Goal: Task Accomplishment & Management: Use online tool/utility

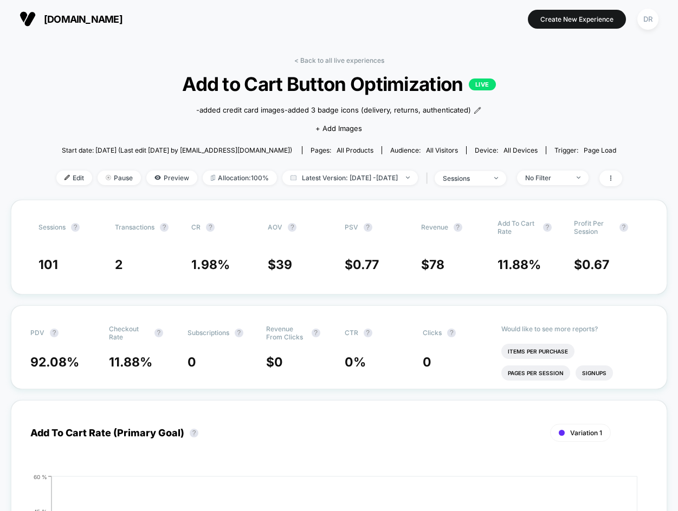
click at [127, 112] on div "< Back to all live experiences Add to Cart Button Optimization LIVE -added cred…" at bounding box center [339, 128] width 566 height 144
click at [316, 60] on link "< Back to all live experiences" at bounding box center [339, 60] width 90 height 8
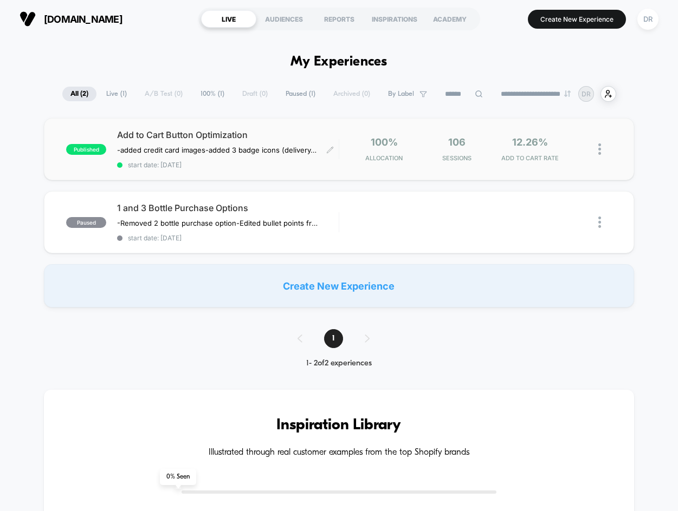
click at [175, 137] on span "Add to Cart Button Optimization" at bounding box center [227, 134] width 221 height 11
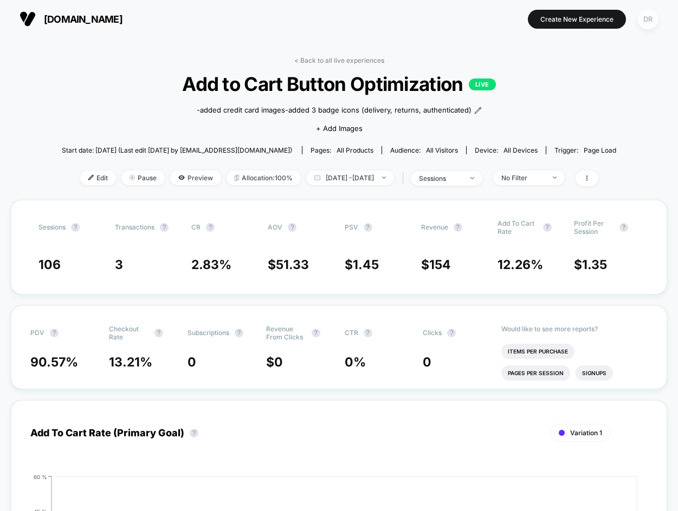
click at [650, 26] on div "DR" at bounding box center [647, 19] width 21 height 21
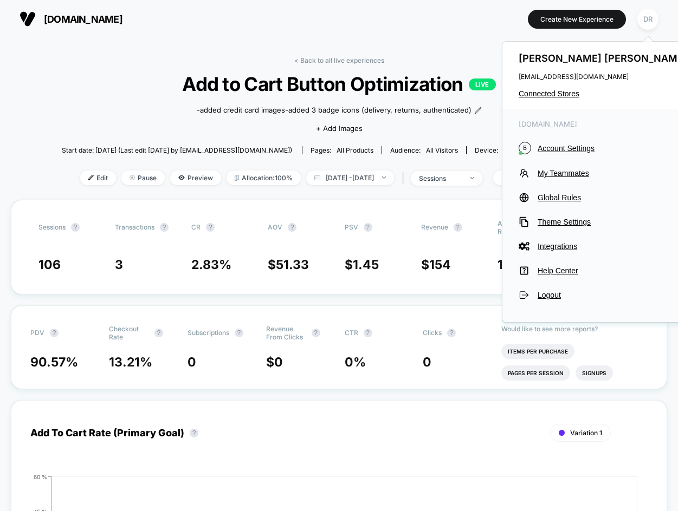
click at [131, 70] on div "< Back to all live experiences Add to Cart Button Optimization LIVE -added cred…" at bounding box center [339, 128] width 554 height 144
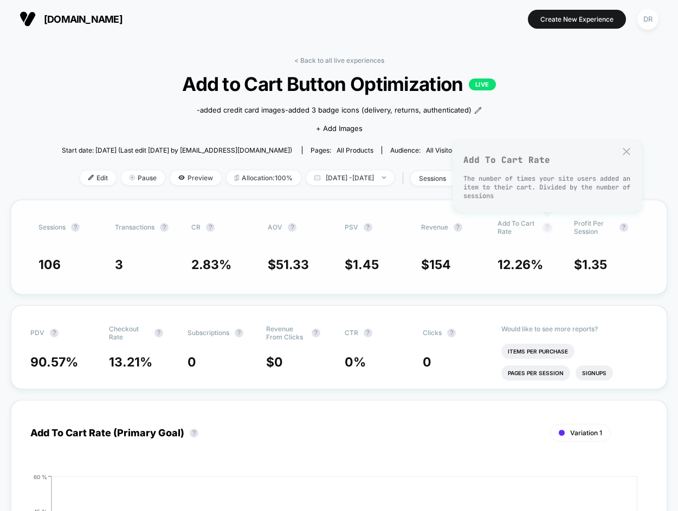
click at [548, 230] on button "?" at bounding box center [547, 227] width 9 height 9
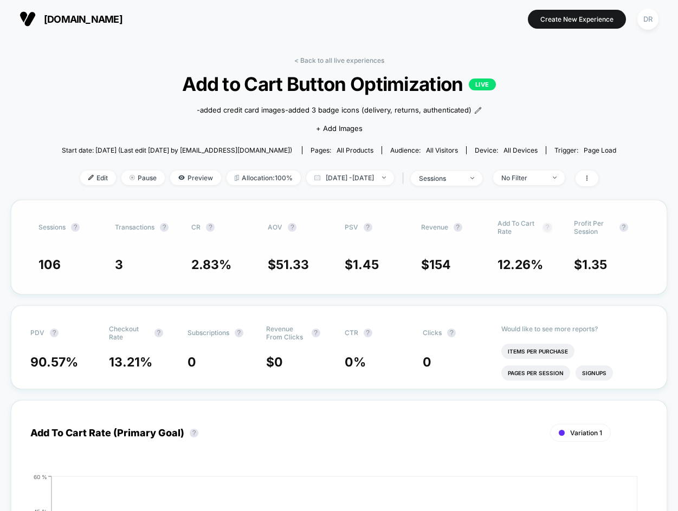
click at [548, 230] on button "?" at bounding box center [547, 227] width 9 height 9
click at [458, 178] on div "sessions" at bounding box center [440, 178] width 43 height 8
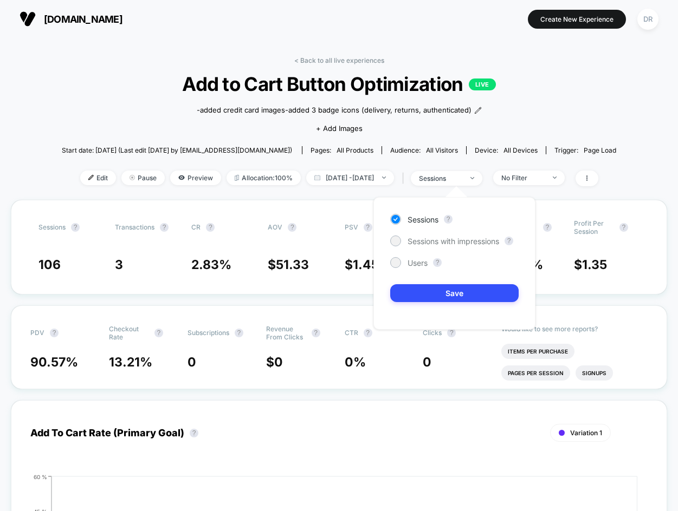
click at [493, 166] on div "< Back to all live experiences Add to Cart Button Optimization LIVE -added cred…" at bounding box center [339, 128] width 554 height 144
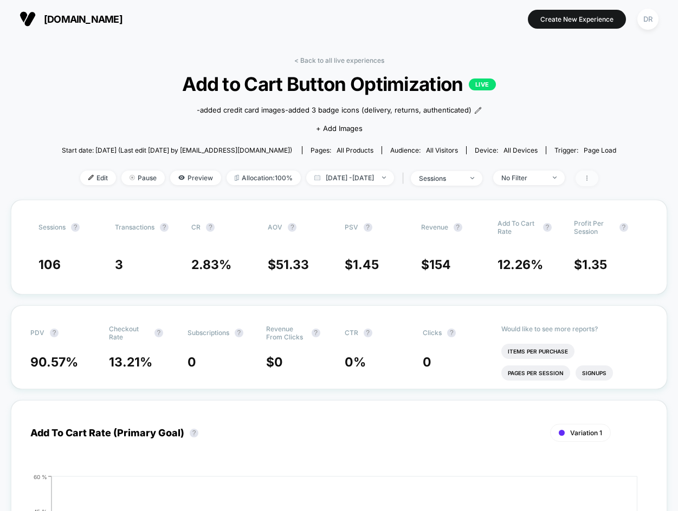
click at [598, 176] on span at bounding box center [586, 179] width 23 height 16
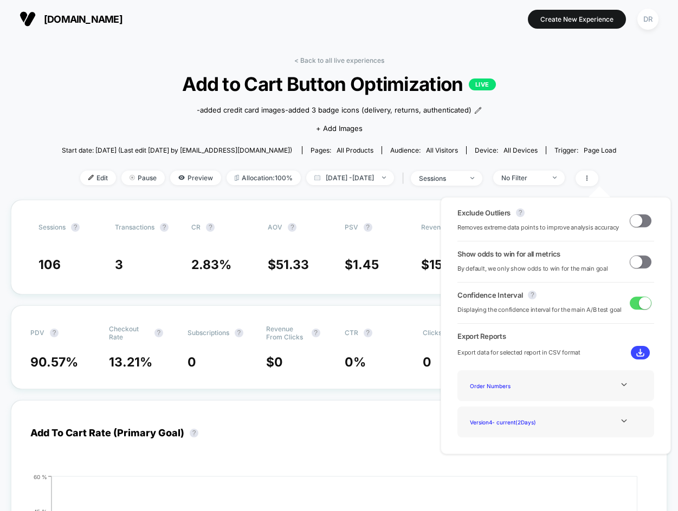
click at [551, 116] on div "< Back to all live experiences Add to Cart Button Optimization LIVE -added cred…" at bounding box center [339, 128] width 554 height 144
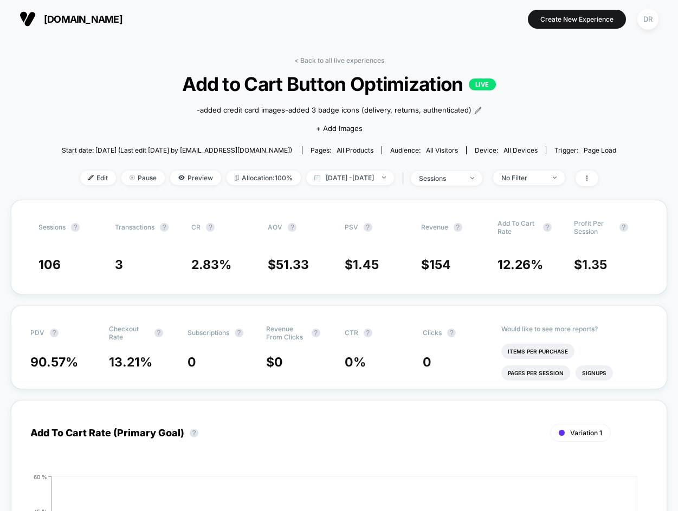
click at [356, 150] on span "all products" at bounding box center [354, 150] width 37 height 8
click at [47, 326] on span "PDV ?" at bounding box center [60, 333] width 60 height 16
click at [195, 180] on span "Preview" at bounding box center [195, 178] width 51 height 15
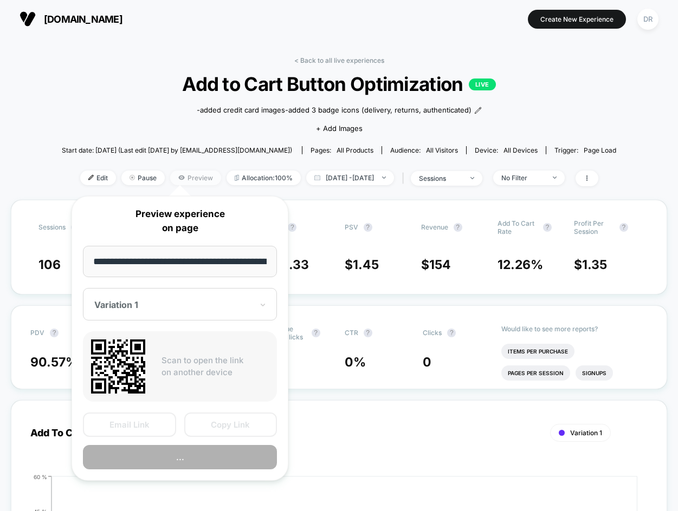
scroll to position [0, 59]
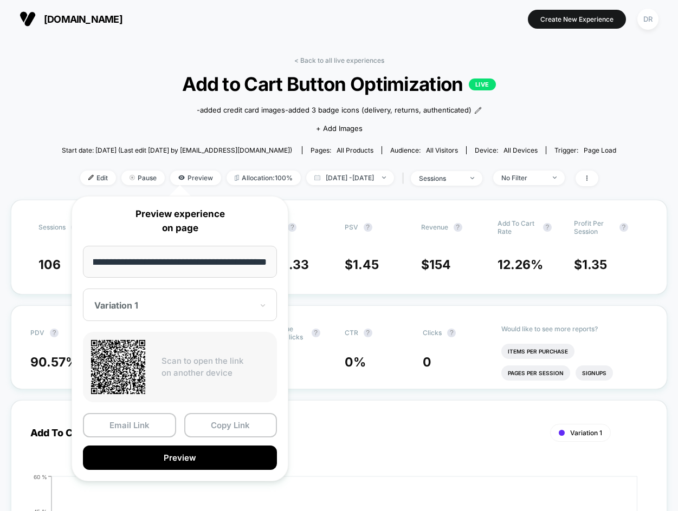
click at [155, 125] on div "< Back to all live experiences Add to Cart Button Optimization LIVE -added cred…" at bounding box center [339, 128] width 554 height 144
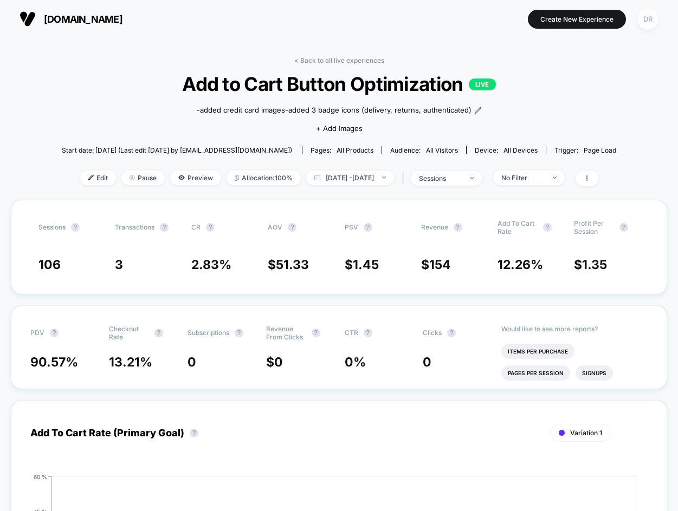
click at [641, 22] on div "DR" at bounding box center [647, 19] width 21 height 21
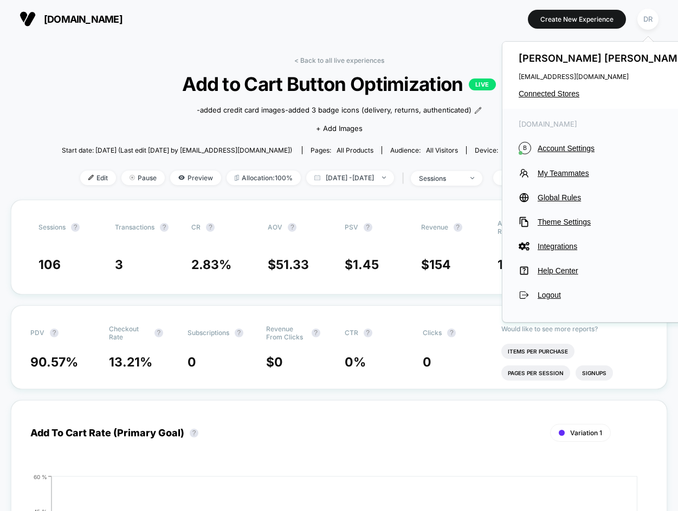
click at [76, 98] on div "< Back to all live experiences Add to Cart Button Optimization LIVE -added cred…" at bounding box center [339, 128] width 554 height 144
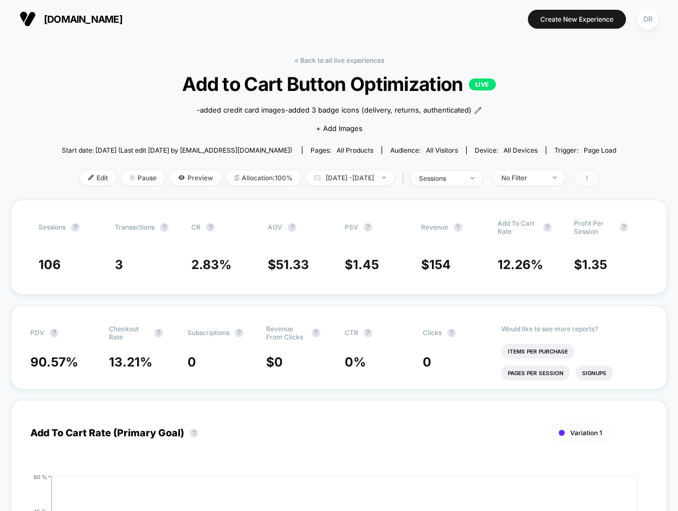
click at [590, 176] on icon at bounding box center [586, 178] width 7 height 7
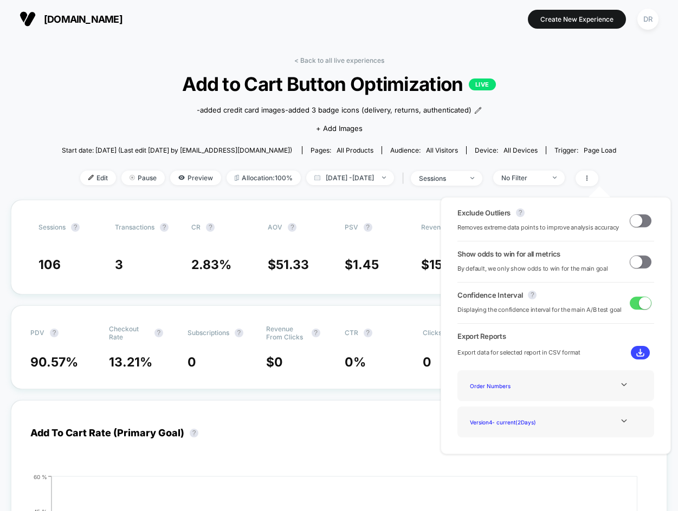
click at [593, 144] on div "Start date: [DATE] (Last edit [DATE] by [EMAIL_ADDRESS][DOMAIN_NAME]) Pages: al…" at bounding box center [339, 150] width 554 height 19
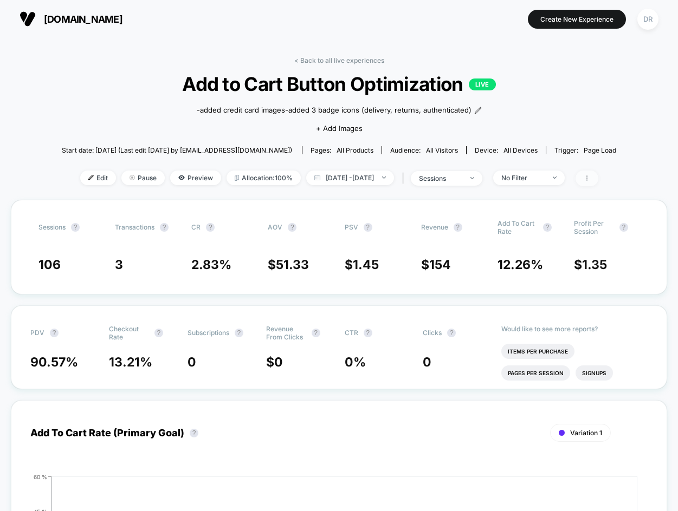
click at [590, 178] on icon at bounding box center [586, 178] width 7 height 7
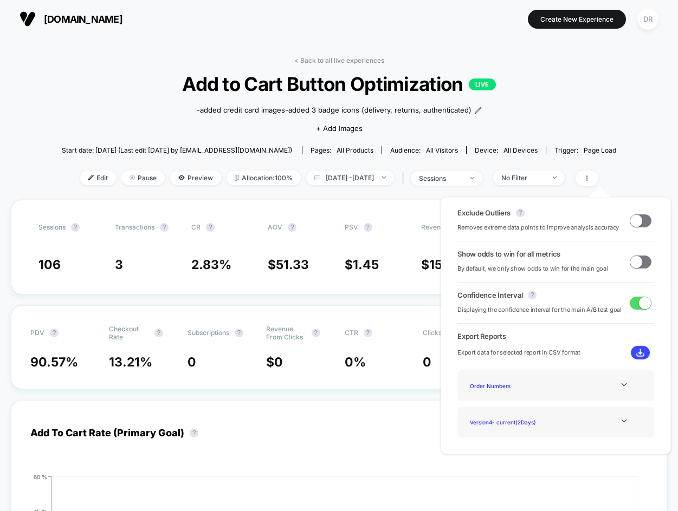
click at [622, 426] on div "Version 4 - current ( 2 Days)" at bounding box center [555, 422] width 180 height 15
click at [622, 423] on icon at bounding box center [624, 421] width 8 height 8
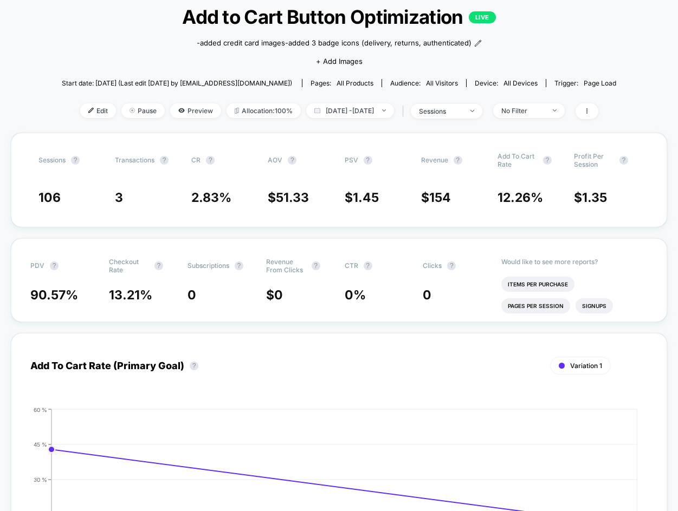
scroll to position [66, 0]
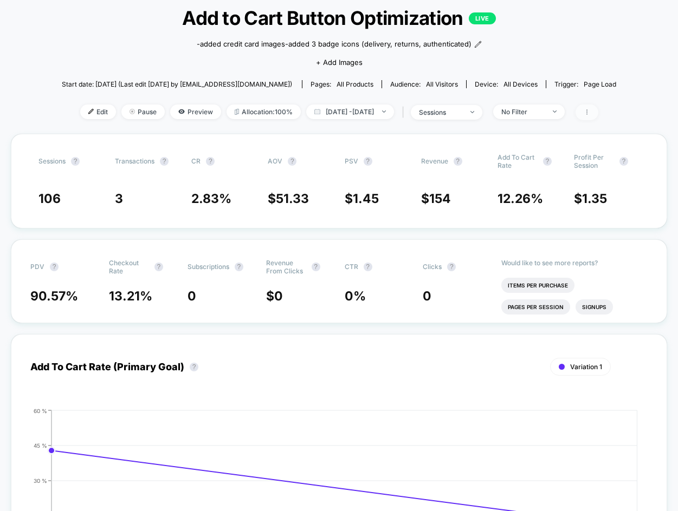
click at [590, 110] on icon at bounding box center [586, 112] width 7 height 7
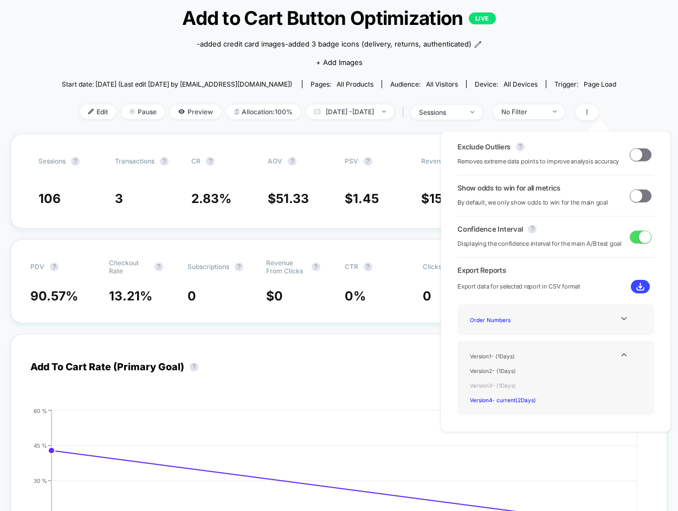
click at [509, 384] on div "Version 3 - ( 1 Days)" at bounding box center [508, 385] width 87 height 15
click at [513, 388] on div "Version 3 - ( 1 Days)" at bounding box center [508, 385] width 87 height 15
click at [500, 384] on div "Version 3 - ( 1 Days)" at bounding box center [508, 385] width 87 height 15
click at [512, 400] on div "Version 4 - current ( 2 Days)" at bounding box center [508, 400] width 87 height 15
click at [518, 385] on div "Version 3 - ( 1 Days)" at bounding box center [508, 385] width 87 height 15
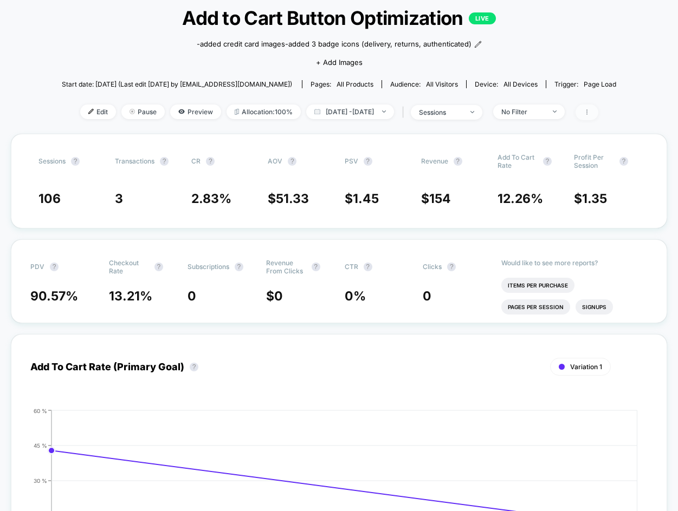
click at [590, 113] on icon at bounding box center [586, 112] width 7 height 7
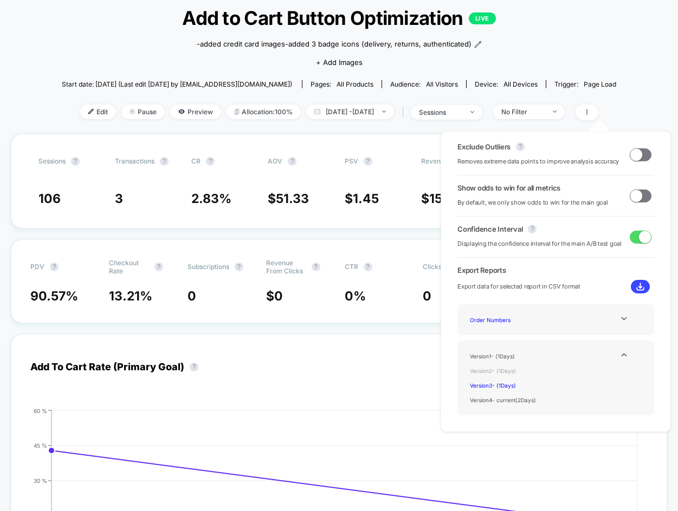
click at [497, 373] on div "Version 2 - ( 1 Days)" at bounding box center [508, 370] width 87 height 15
click at [529, 401] on div "Version 4 - current ( 2 Days)" at bounding box center [508, 400] width 87 height 15
click at [624, 320] on icon at bounding box center [624, 319] width 8 height 8
click at [623, 319] on icon at bounding box center [624, 319] width 8 height 8
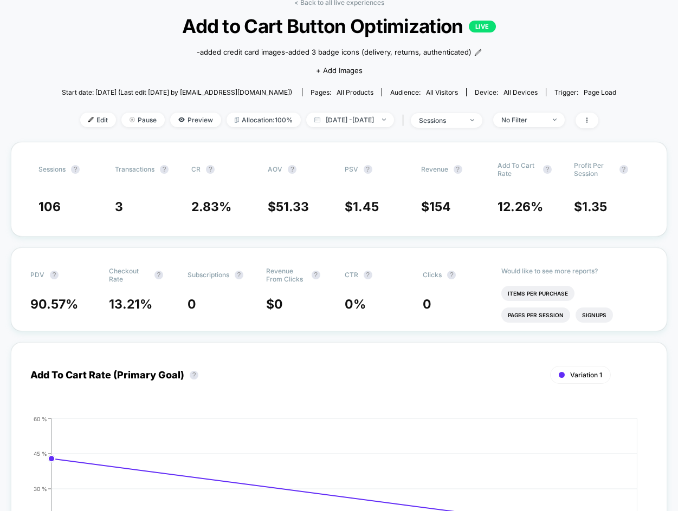
scroll to position [0, 0]
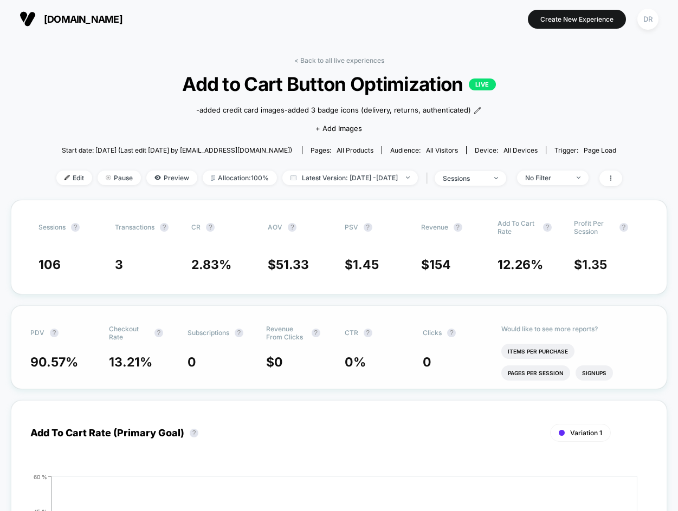
scroll to position [196, 0]
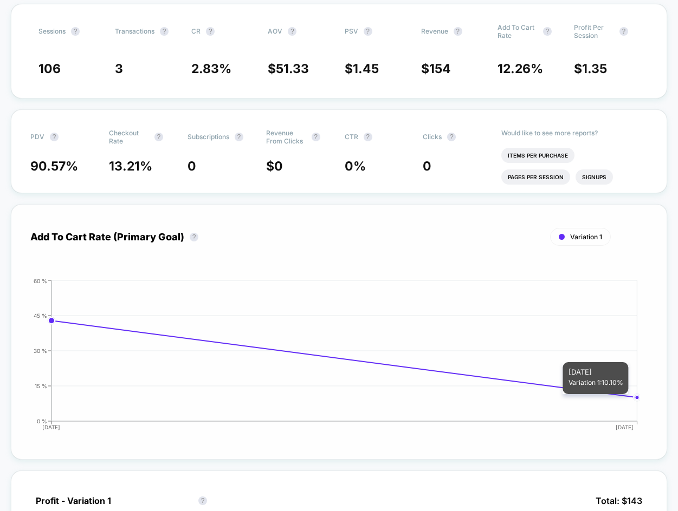
drag, startPoint x: 606, startPoint y: 400, endPoint x: 612, endPoint y: 400, distance: 6.5
click at [611, 401] on icon "2025-10-01 2025-10-02 0 % 15 % 30 % 45 % 60 %" at bounding box center [327, 359] width 623 height 163
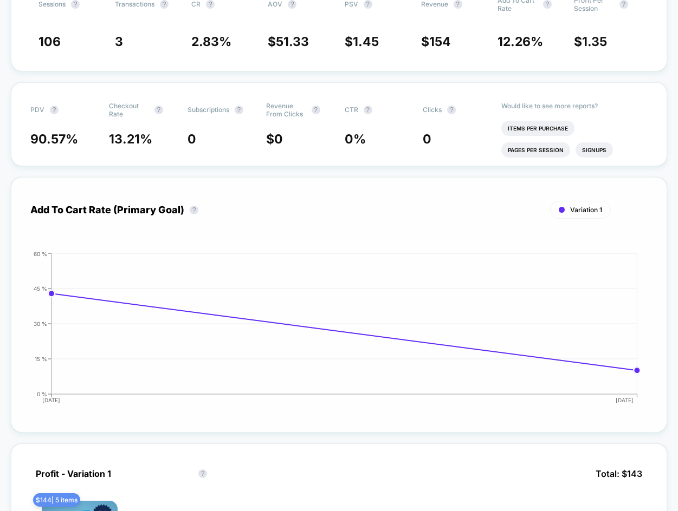
scroll to position [390, 0]
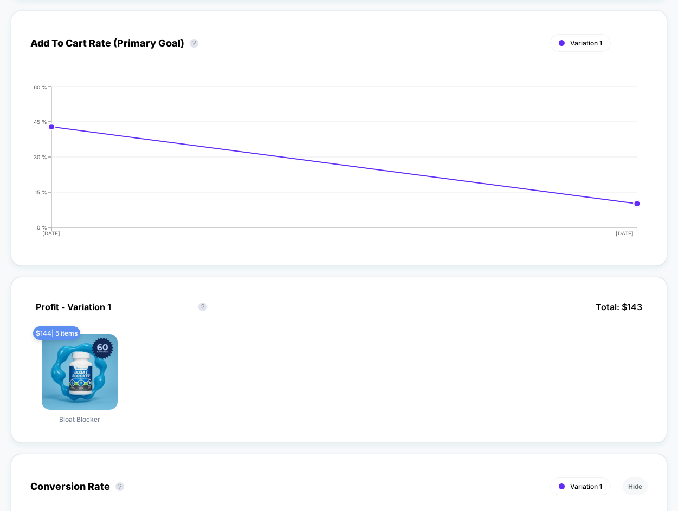
click at [301, 276] on div "Profit - Variation 1 Profit - Variation 1 ? Total: $ 143 $ 144 | 5 items Bloat …" at bounding box center [339, 488] width 656 height 444
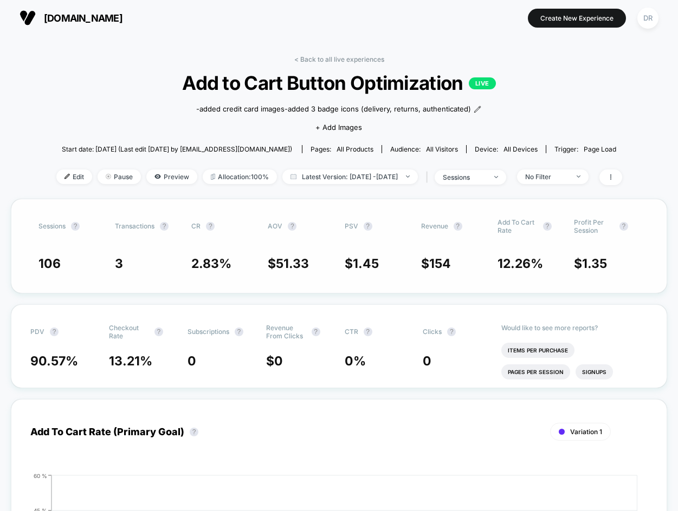
scroll to position [1, 0]
click at [100, 118] on div "< Back to all live experiences Add to Cart Button Optimization LIVE -added cred…" at bounding box center [339, 128] width 566 height 144
click at [113, 179] on span "Pause" at bounding box center [119, 177] width 43 height 15
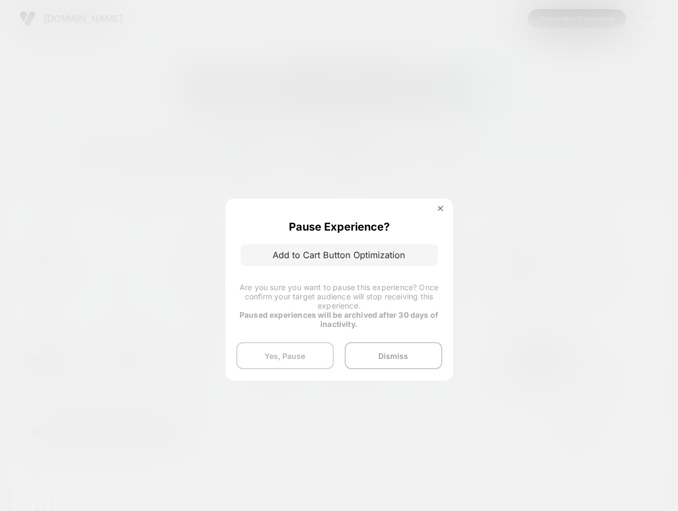
click at [288, 359] on button "Yes, Pause" at bounding box center [285, 355] width 98 height 27
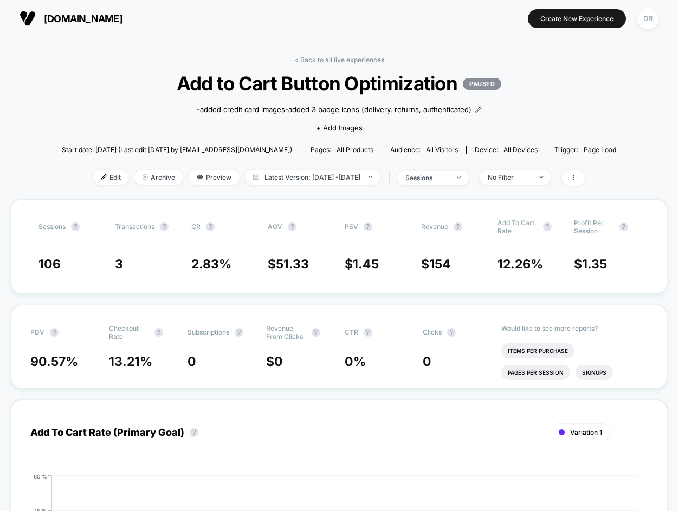
click at [489, 87] on p "PAUSED" at bounding box center [482, 84] width 38 height 12
click at [576, 178] on icon at bounding box center [573, 177] width 7 height 7
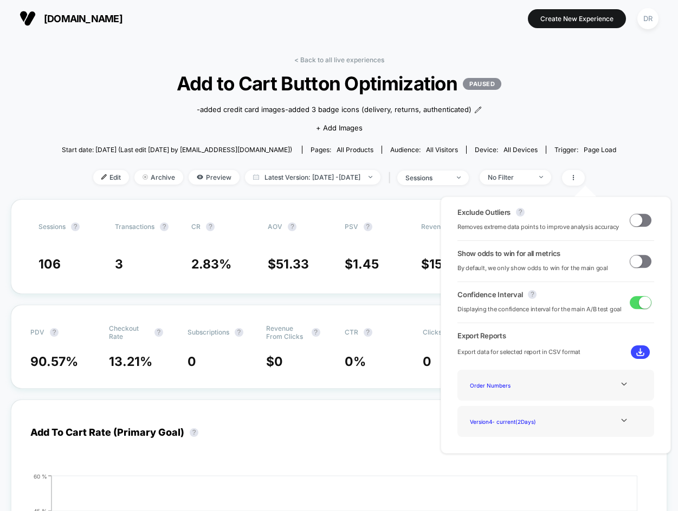
click at [94, 110] on div "< Back to all live experiences Add to Cart Button Optimization PAUSED -added cr…" at bounding box center [339, 128] width 554 height 144
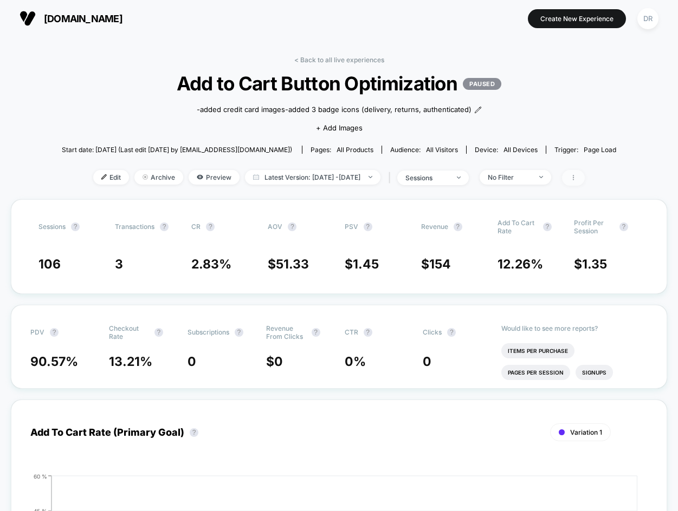
click at [576, 179] on icon at bounding box center [573, 177] width 7 height 7
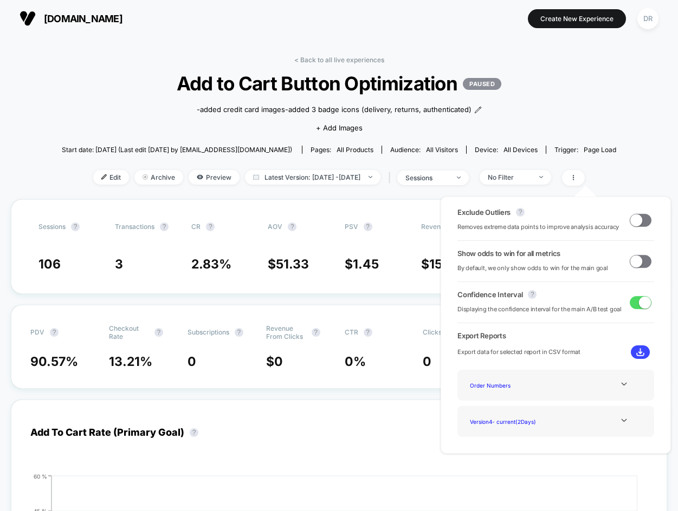
click at [145, 87] on span "Add to Cart Button Optimization PAUSED" at bounding box center [338, 83] width 498 height 23
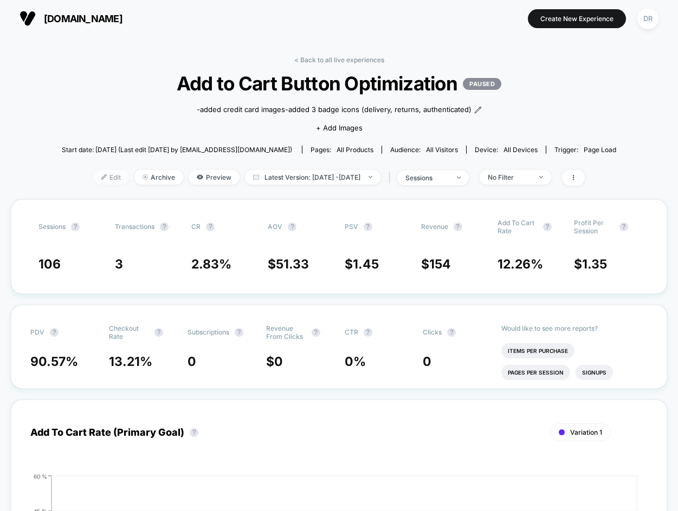
click at [96, 177] on span "Edit" at bounding box center [111, 177] width 36 height 15
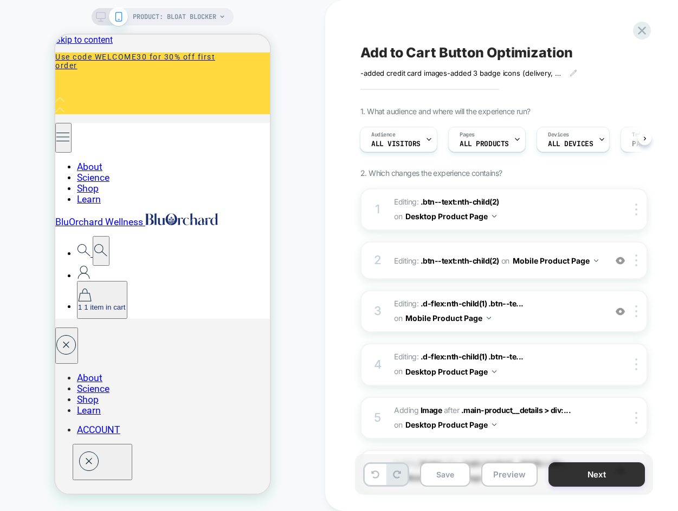
click at [607, 475] on button "Next" at bounding box center [596, 475] width 96 height 24
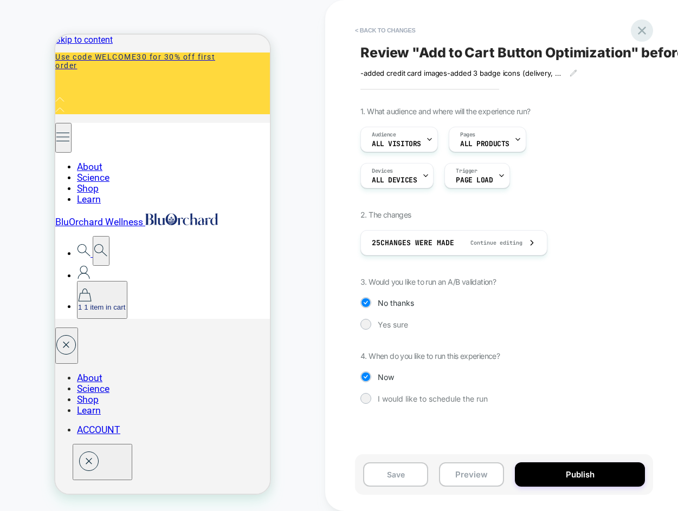
click at [643, 33] on icon at bounding box center [642, 31] width 8 height 8
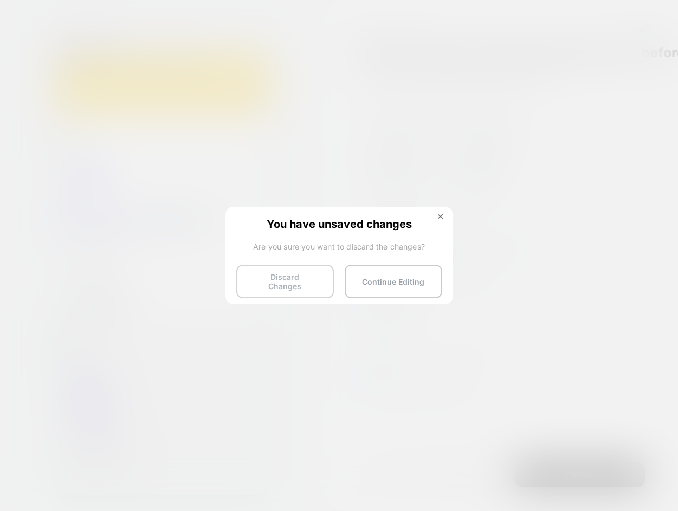
click at [296, 273] on button "Discard Changes" at bounding box center [285, 282] width 98 height 34
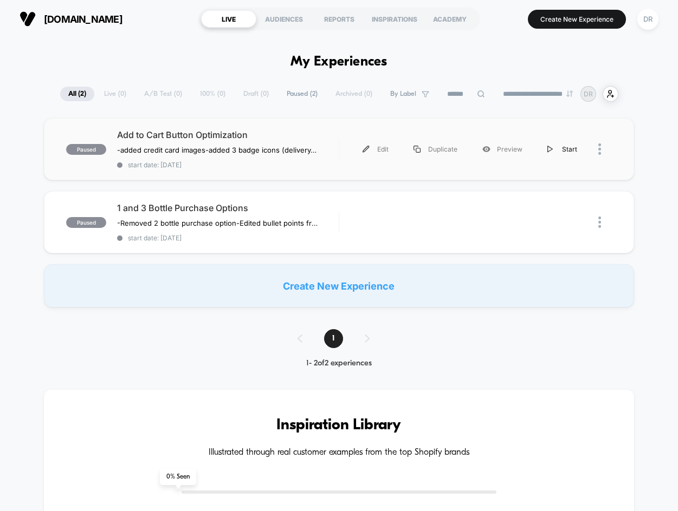
click at [561, 149] on div "Start" at bounding box center [562, 149] width 55 height 24
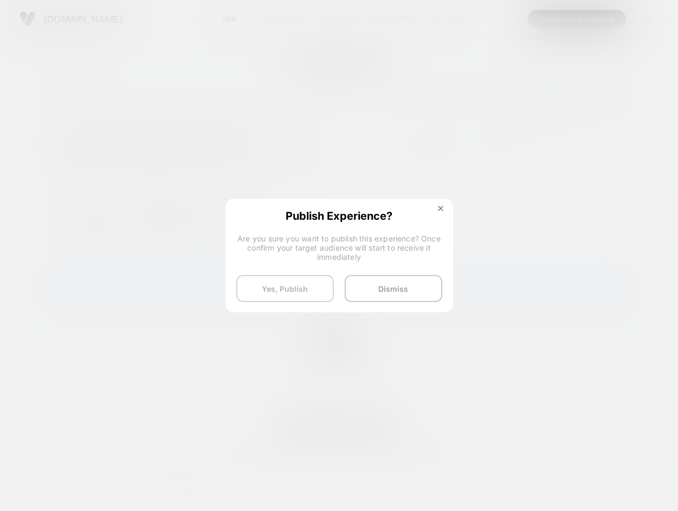
click at [311, 285] on button "Yes, Publish" at bounding box center [285, 288] width 98 height 27
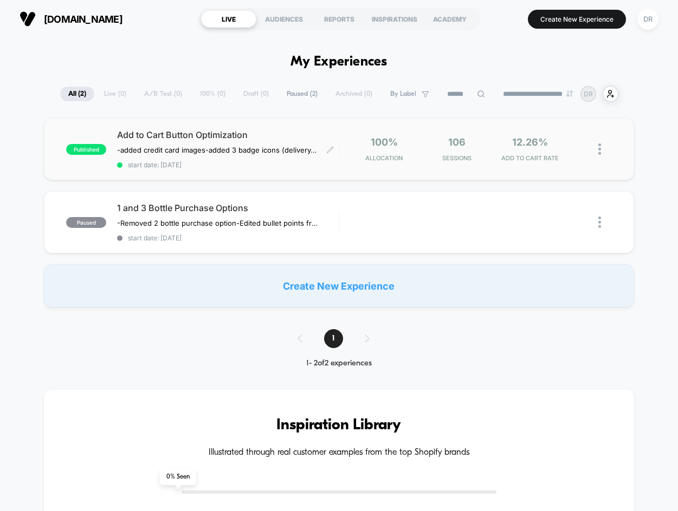
click at [191, 142] on div "Add to Cart Button Optimization -added credit card images -added 3 badge icons …" at bounding box center [227, 149] width 221 height 40
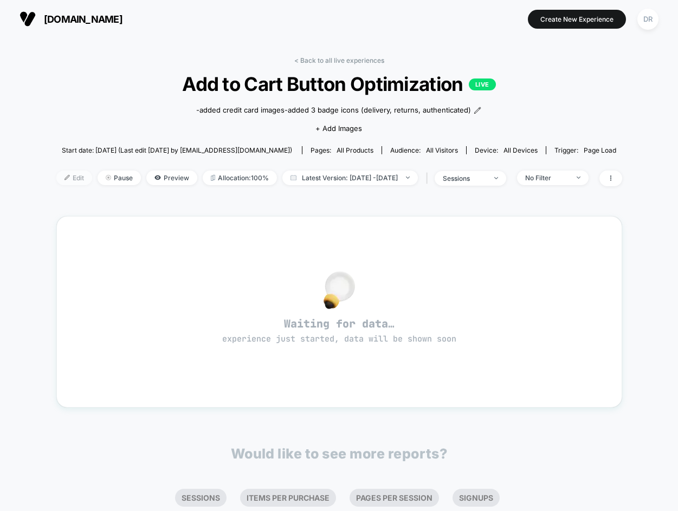
click at [56, 179] on span "Edit" at bounding box center [74, 178] width 36 height 15
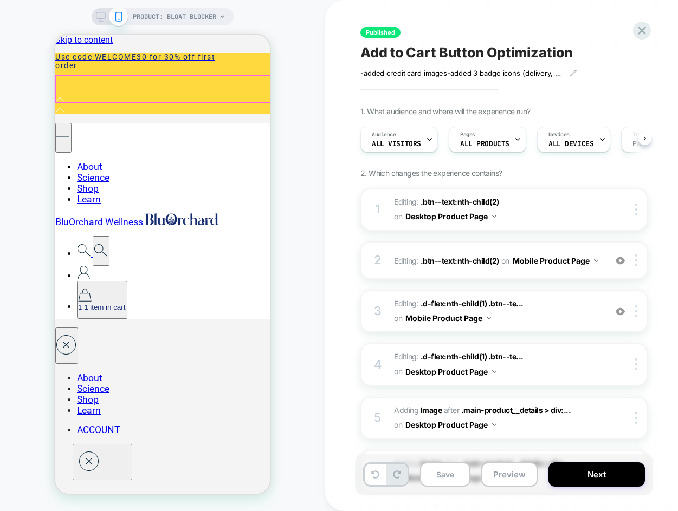
scroll to position [0, 1]
click at [255, 89] on div at bounding box center [255, 88] width 14 height 13
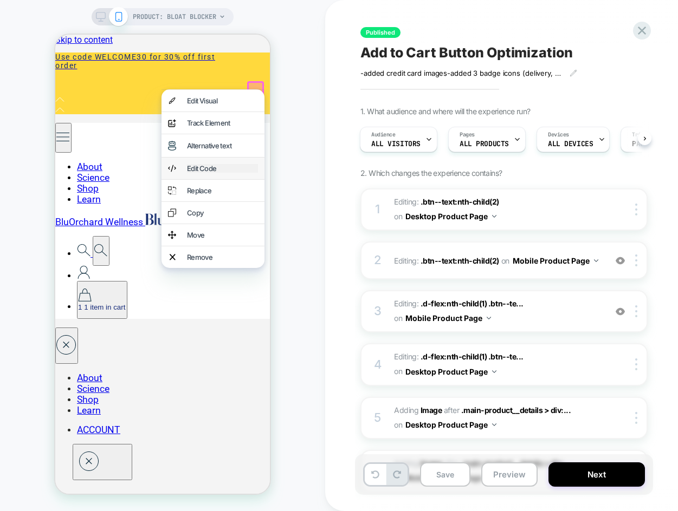
click at [199, 164] on div "Edit Code" at bounding box center [222, 168] width 71 height 9
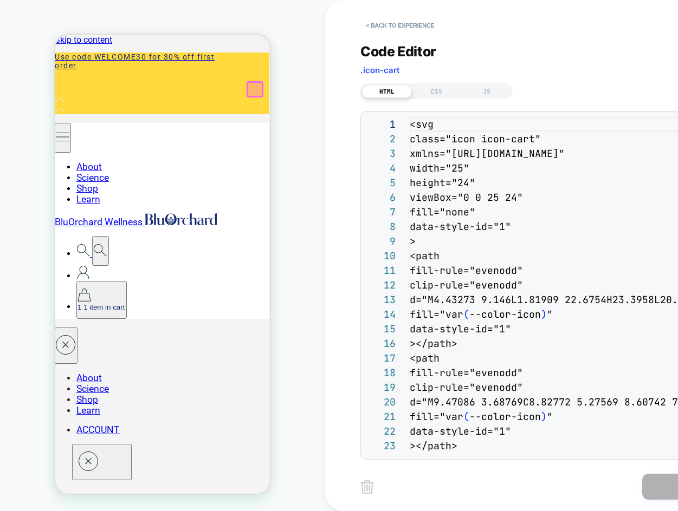
scroll to position [146, 0]
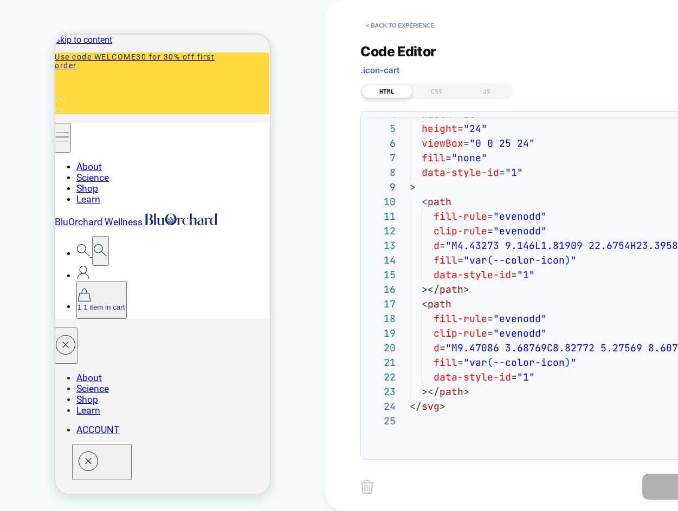
drag, startPoint x: 434, startPoint y: 454, endPoint x: 445, endPoint y: 457, distance: 11.2
click at [445, 457] on div "4 5 6 7 8 9 10 11 12 13 14 15 16 17 18 19 20 21 22 23 24 25 width = "25" height…" at bounding box center [555, 285] width 390 height 349
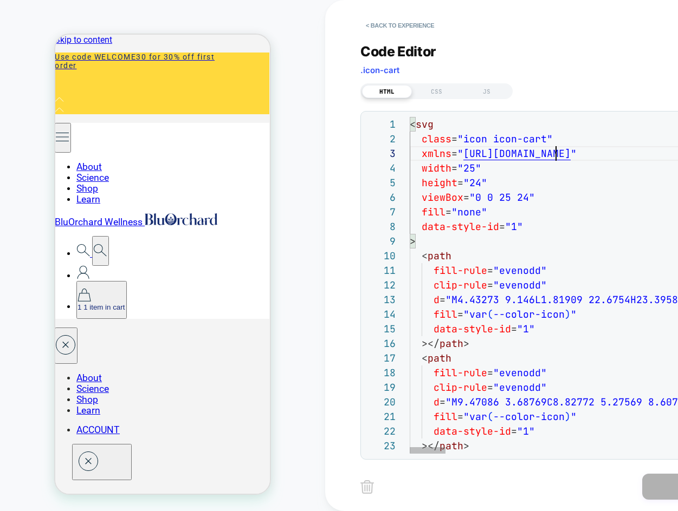
click at [436, 85] on div "CSS" at bounding box center [437, 91] width 50 height 13
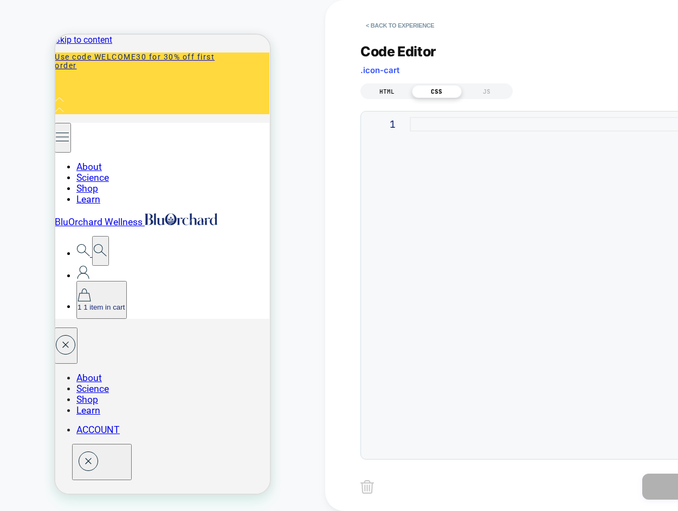
click at [393, 90] on div "HTML" at bounding box center [387, 91] width 50 height 13
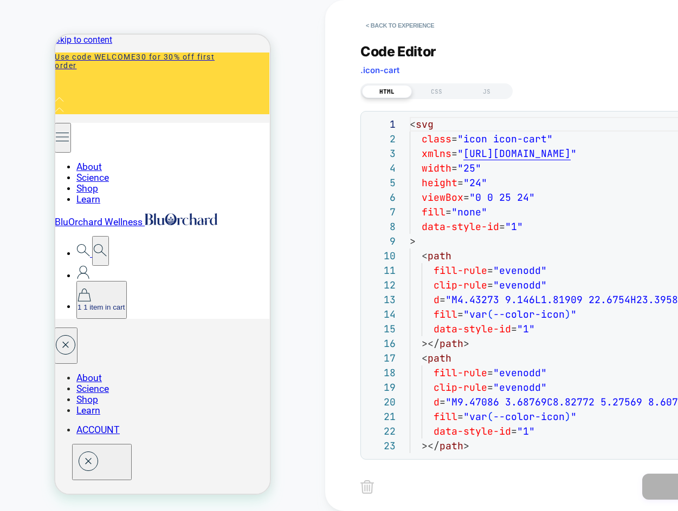
scroll to position [146, 0]
click at [393, 22] on button "< Back to experience" at bounding box center [399, 25] width 79 height 17
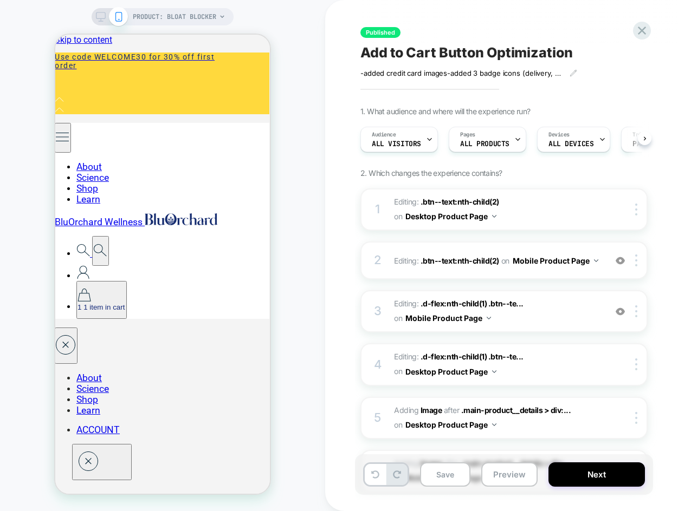
scroll to position [0, 1]
click at [252, 88] on div at bounding box center [255, 88] width 14 height 13
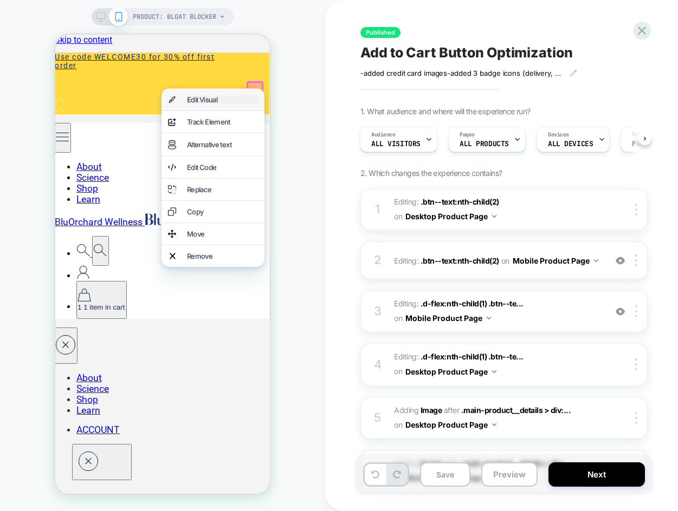
click at [205, 95] on div "Edit Visual" at bounding box center [222, 99] width 71 height 9
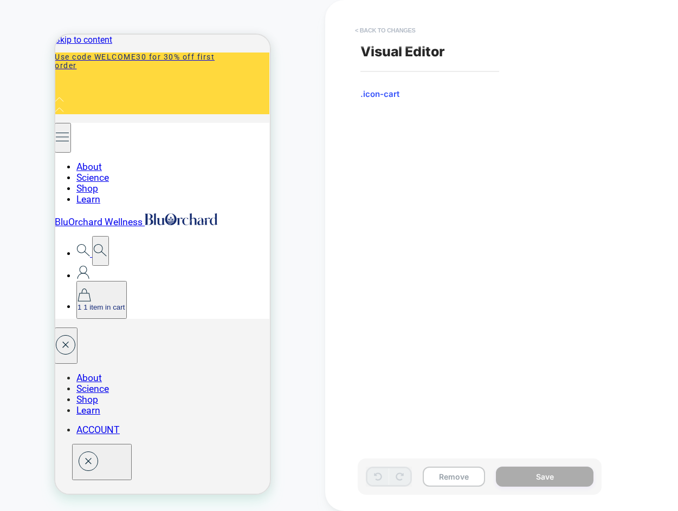
click at [389, 33] on button "< Back to changes" at bounding box center [385, 30] width 72 height 17
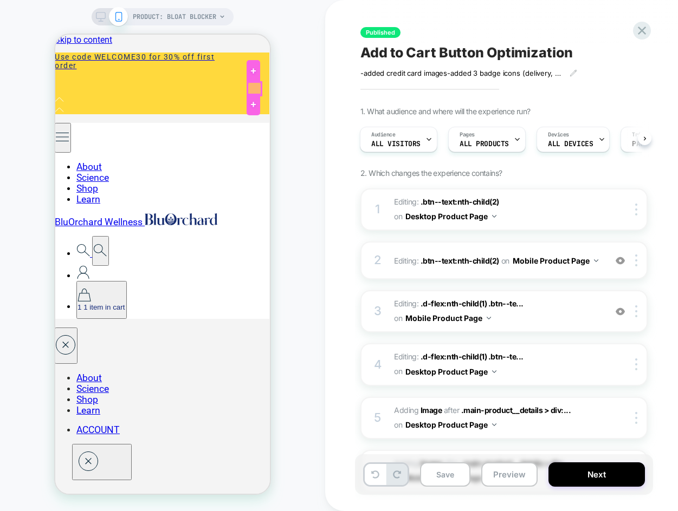
click at [253, 89] on div at bounding box center [255, 88] width 14 height 13
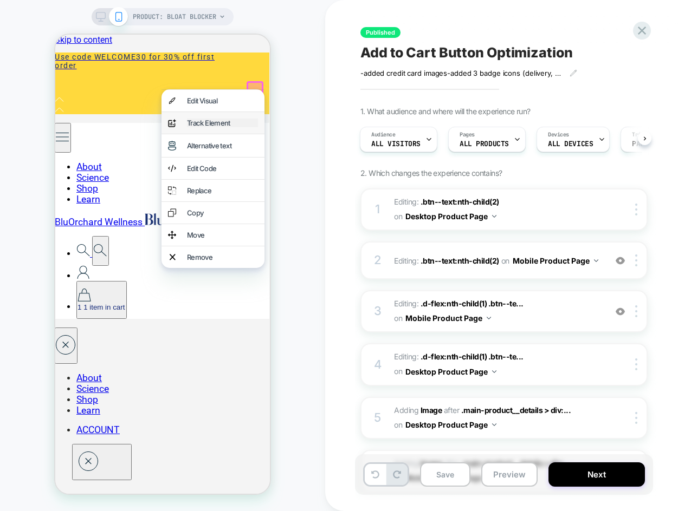
click at [217, 122] on div "Track Element" at bounding box center [222, 123] width 71 height 9
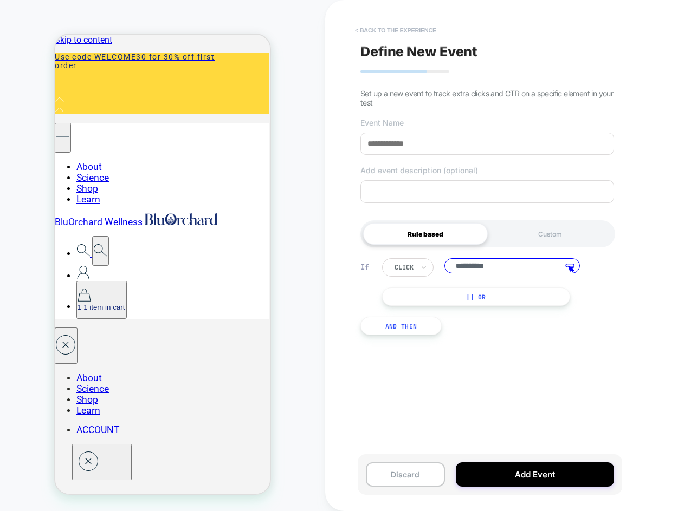
click at [362, 30] on button "< back to the experience" at bounding box center [395, 30] width 92 height 17
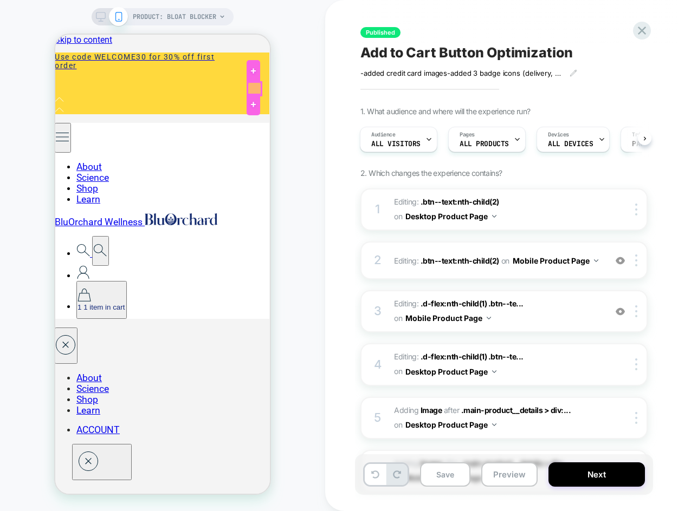
click at [253, 90] on div at bounding box center [255, 88] width 14 height 13
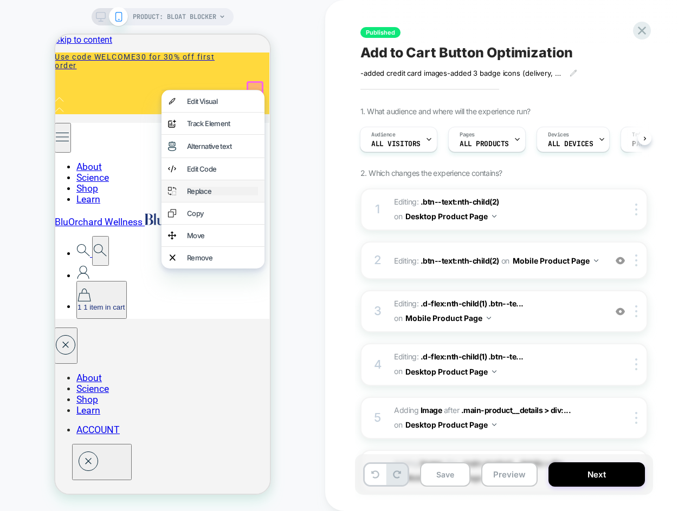
click at [213, 193] on div "Replace" at bounding box center [222, 191] width 71 height 9
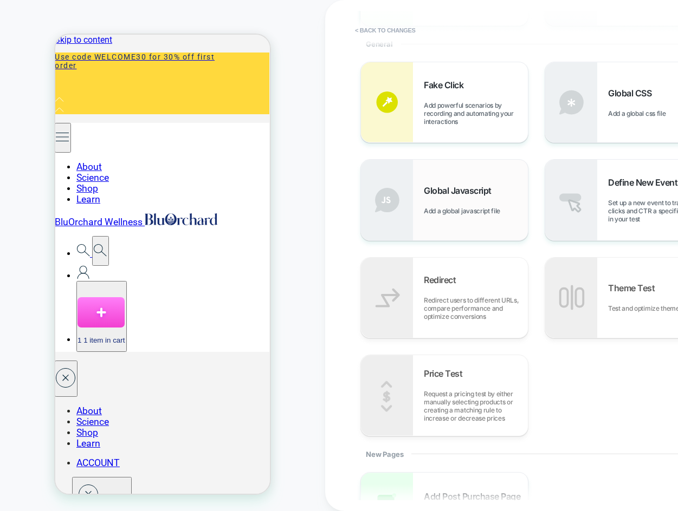
scroll to position [0, 0]
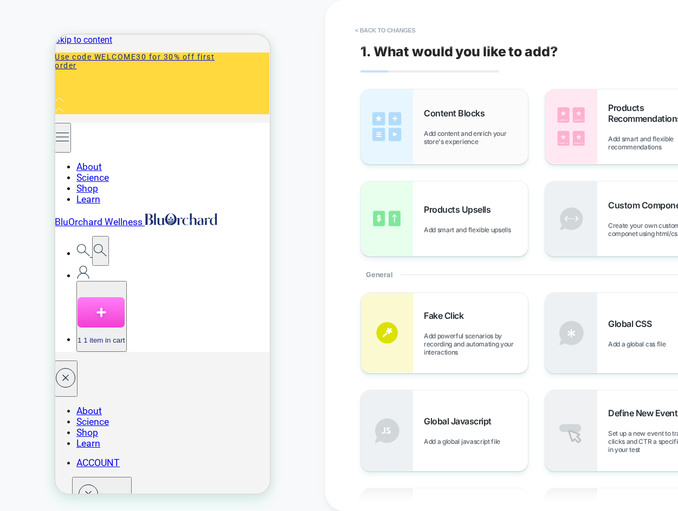
click at [450, 112] on span "Content Blocks" at bounding box center [457, 113] width 66 height 11
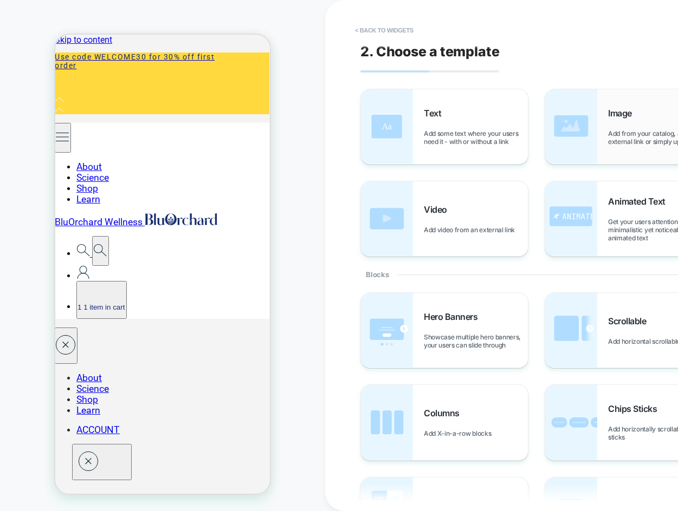
click at [632, 121] on div "Image Add from your catalog, an external link or simply upload" at bounding box center [660, 127] width 104 height 38
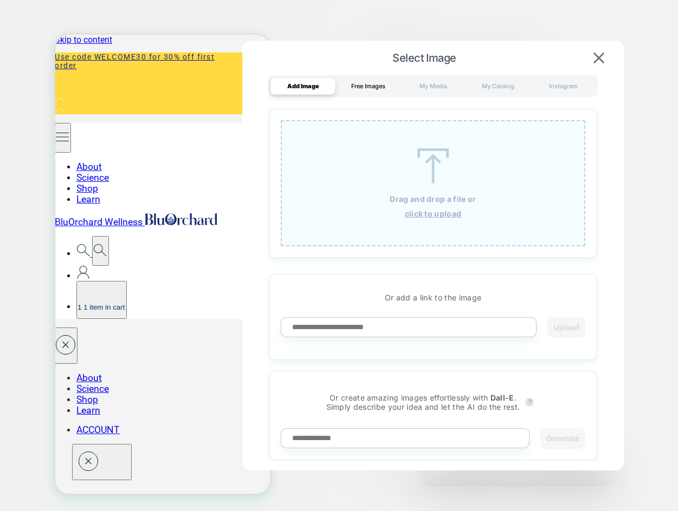
click at [371, 90] on div "Free Images" at bounding box center [367, 85] width 65 height 17
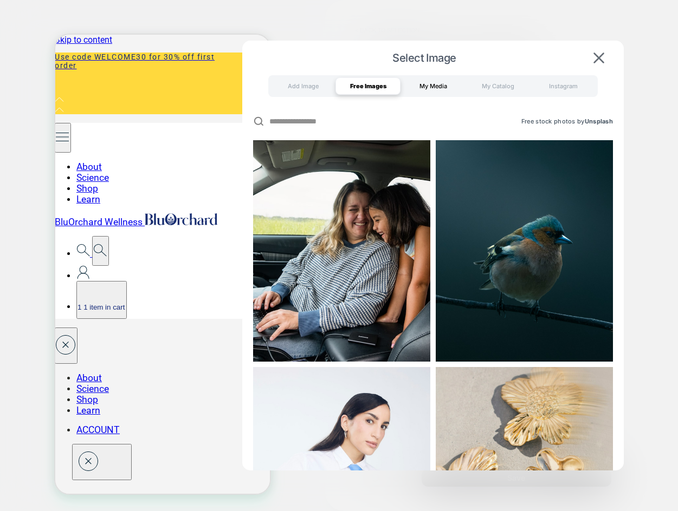
click at [421, 85] on div "My Media" at bounding box center [432, 85] width 65 height 17
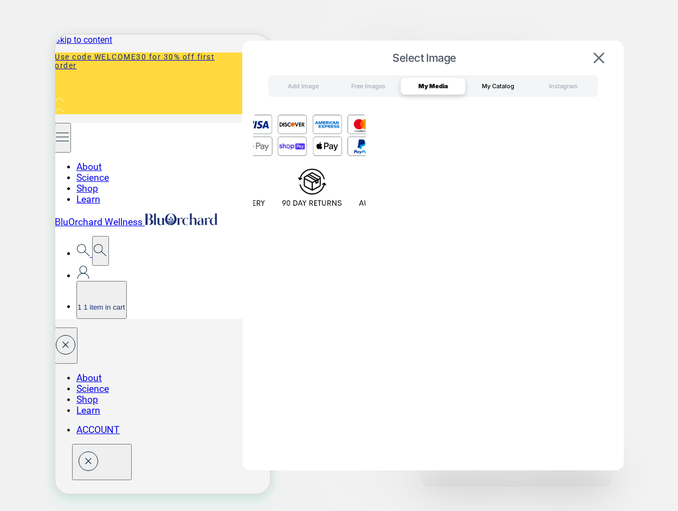
click at [501, 86] on div "My Catalog" at bounding box center [497, 85] width 65 height 17
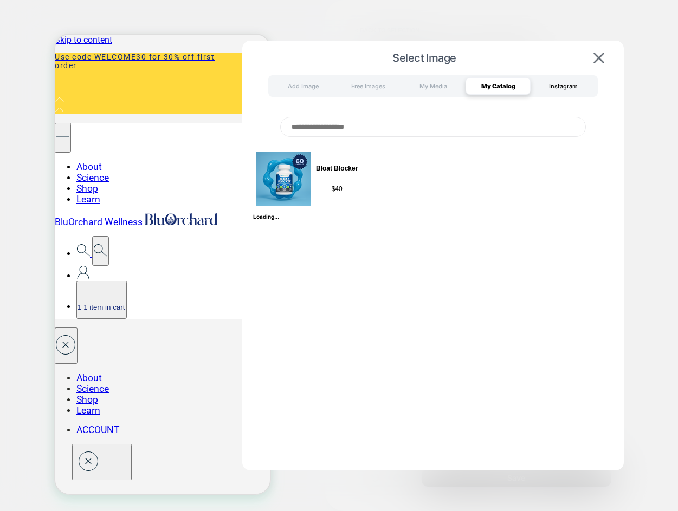
click at [564, 89] on div "Instagram" at bounding box center [562, 85] width 65 height 17
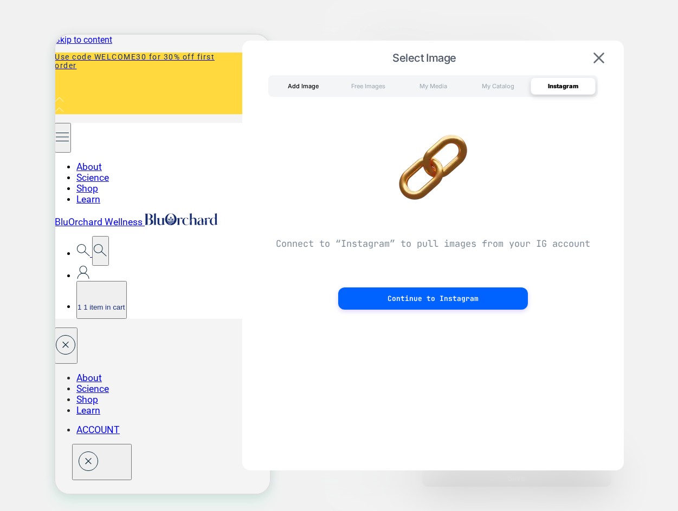
click at [304, 90] on div "Add Image" at bounding box center [302, 85] width 65 height 17
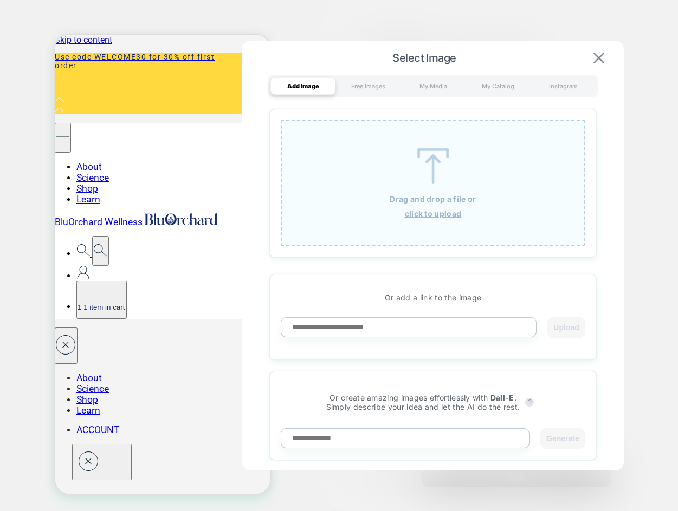
click at [597, 56] on img at bounding box center [598, 58] width 11 height 11
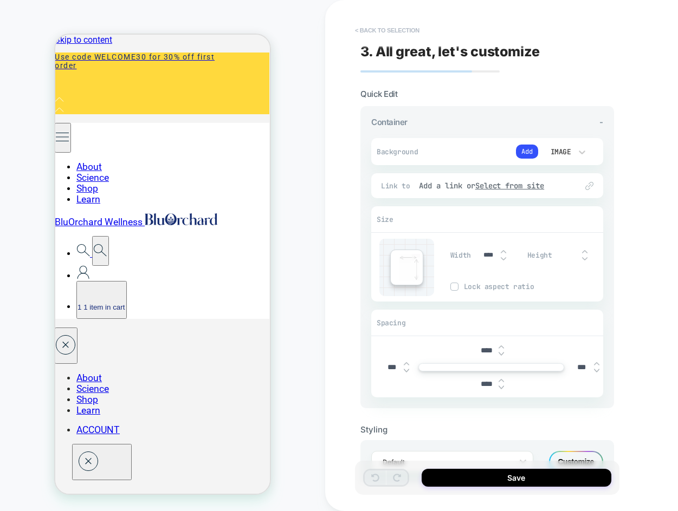
click at [395, 31] on button "< Back to selection" at bounding box center [386, 30] width 75 height 17
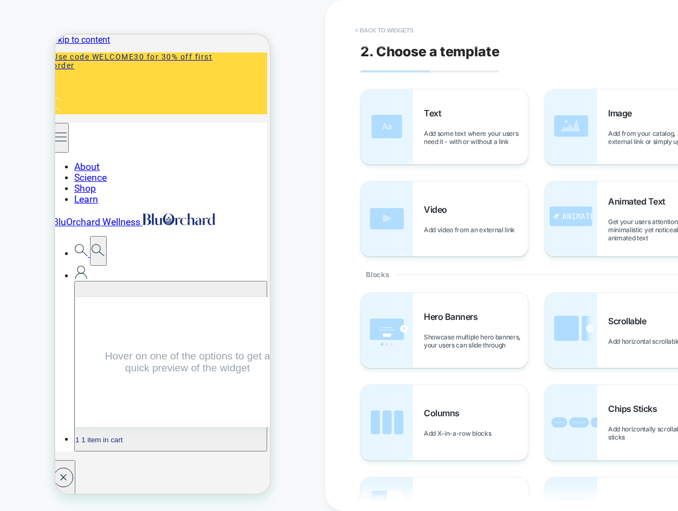
click at [391, 29] on button "< Back to widgets" at bounding box center [383, 30] width 69 height 17
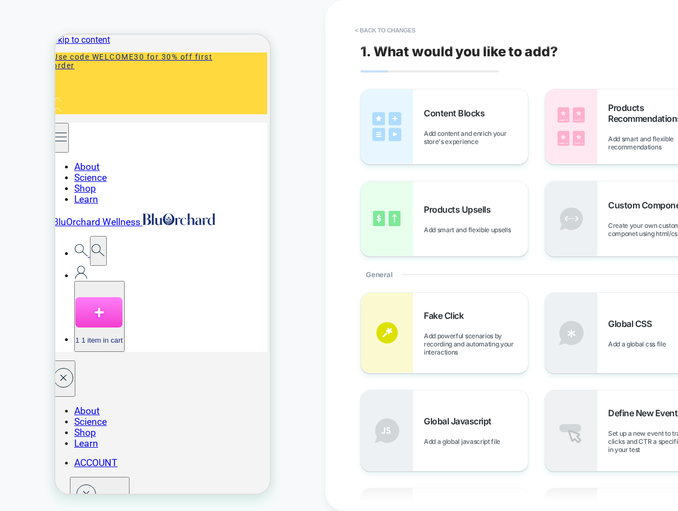
scroll to position [0, 1]
click at [386, 29] on button "< Back to changes" at bounding box center [385, 30] width 72 height 17
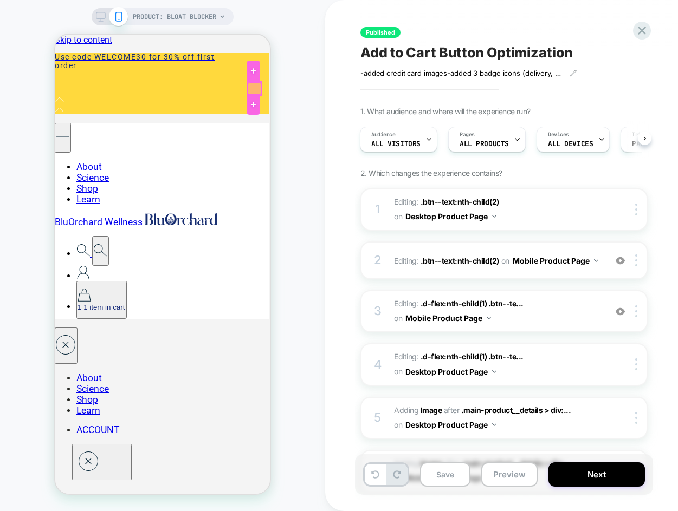
click at [254, 88] on div at bounding box center [255, 88] width 14 height 13
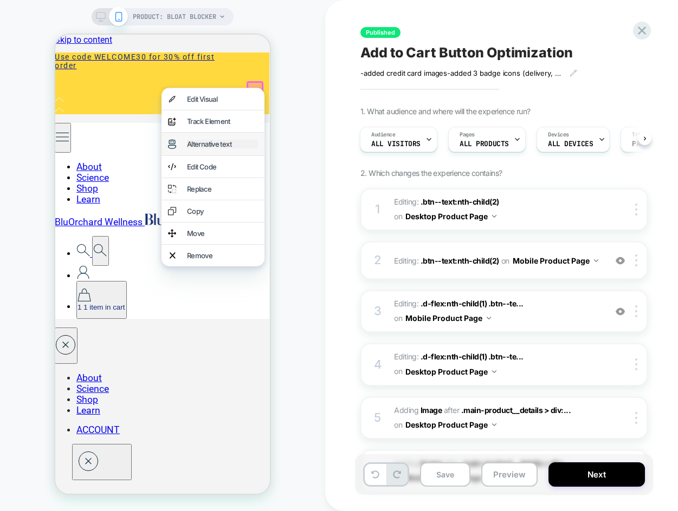
click at [212, 146] on div "Alternative text" at bounding box center [222, 144] width 71 height 9
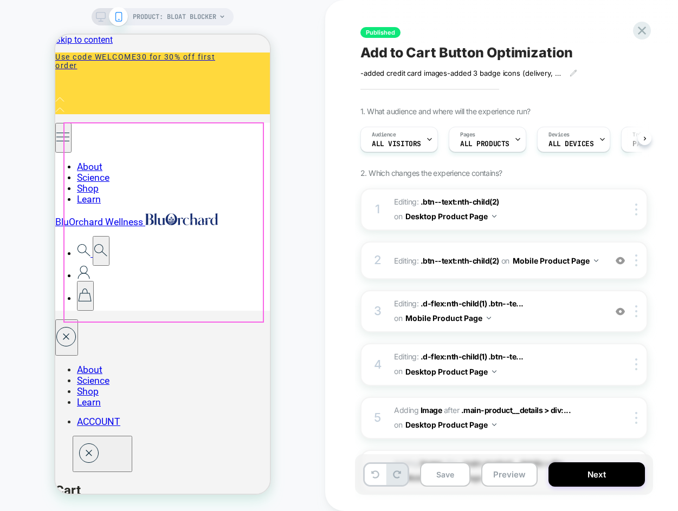
scroll to position [0, 1]
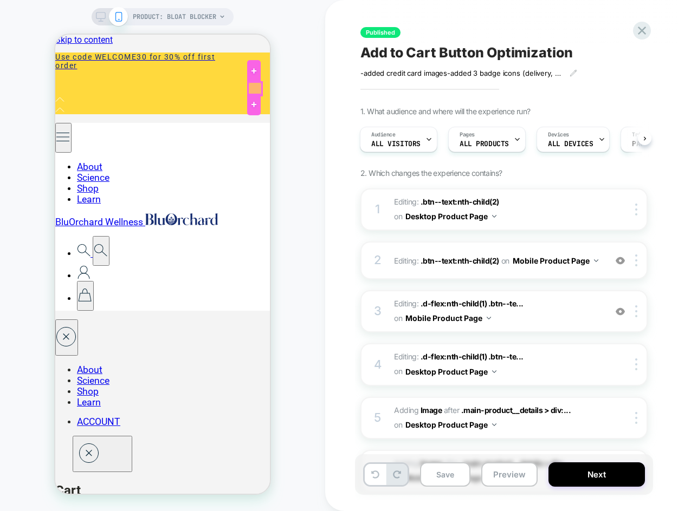
click at [255, 90] on div at bounding box center [255, 88] width 14 height 13
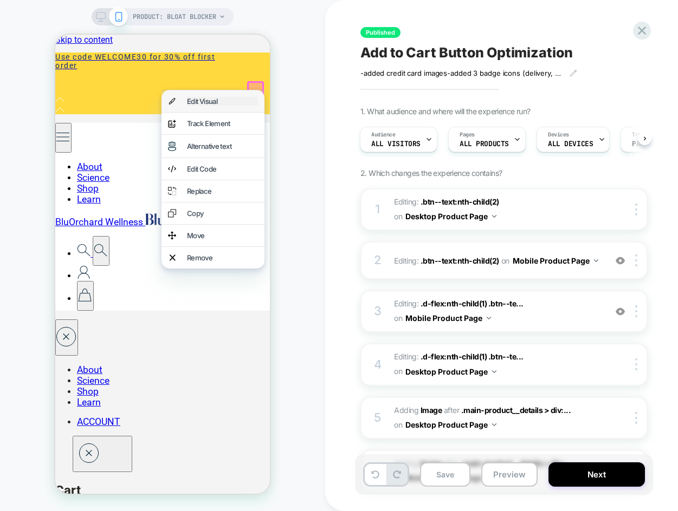
click at [211, 102] on div "Edit Visual" at bounding box center [222, 101] width 71 height 9
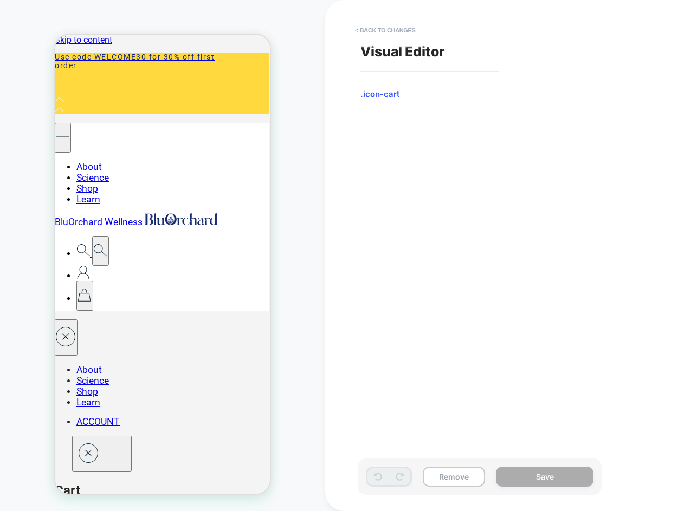
click at [394, 97] on span ".icon-cart" at bounding box center [478, 94] width 237 height 11
click at [372, 30] on button "< Back to changes" at bounding box center [385, 30] width 72 height 17
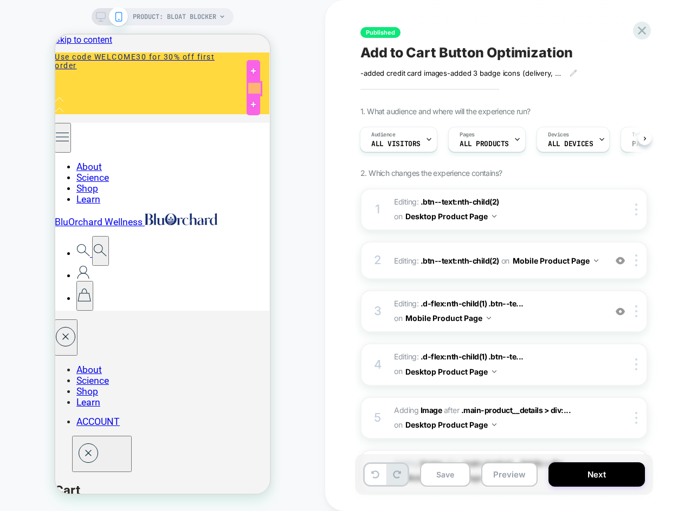
click at [254, 89] on div at bounding box center [255, 88] width 14 height 13
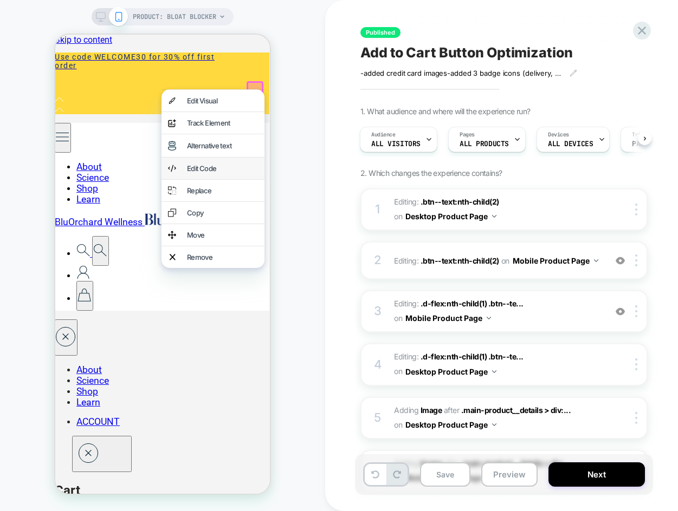
click at [213, 160] on div "Edit Code" at bounding box center [212, 169] width 103 height 22
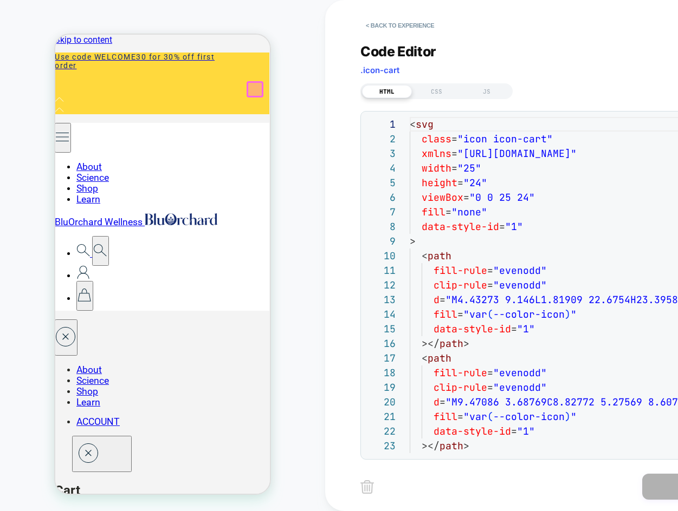
scroll to position [146, 0]
click at [410, 454] on div at bounding box center [428, 450] width 36 height 7
click at [399, 25] on button "< Back to experience" at bounding box center [399, 25] width 79 height 17
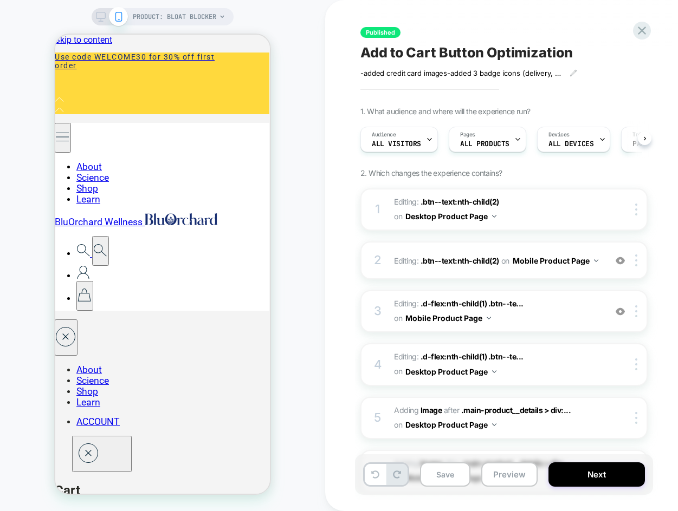
scroll to position [0, 1]
click at [639, 29] on icon at bounding box center [641, 30] width 15 height 15
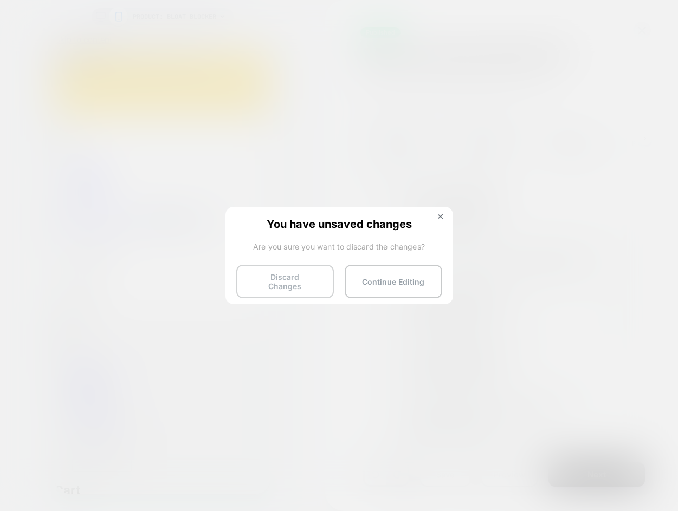
click at [311, 280] on button "Discard Changes" at bounding box center [285, 282] width 98 height 34
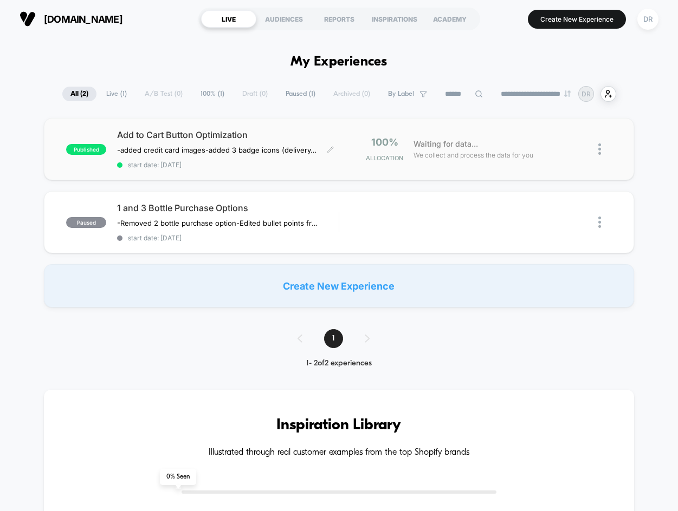
click at [164, 139] on span "Add to Cart Button Optimization" at bounding box center [227, 134] width 221 height 11
